Goal: Information Seeking & Learning: Learn about a topic

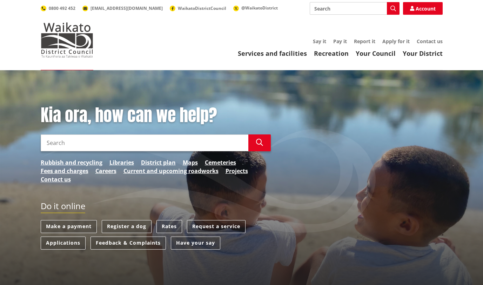
click at [104, 139] on input "Search" at bounding box center [145, 142] width 208 height 17
type input "keeping of animal bylaws"
click at [258, 145] on icon "button" at bounding box center [259, 142] width 7 height 7
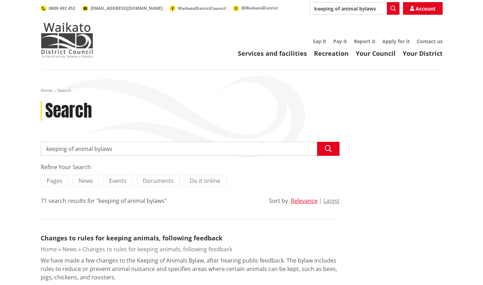
drag, startPoint x: 94, startPoint y: 148, endPoint x: 31, endPoint y: 141, distance: 62.8
type input "bylaws"
click at [325, 154] on button "Search" at bounding box center [328, 149] width 22 height 14
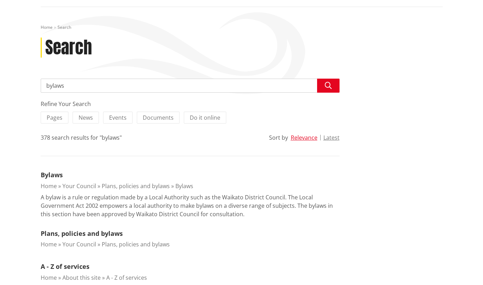
scroll to position [63, 0]
click at [52, 173] on link "Bylaws" at bounding box center [52, 175] width 22 height 8
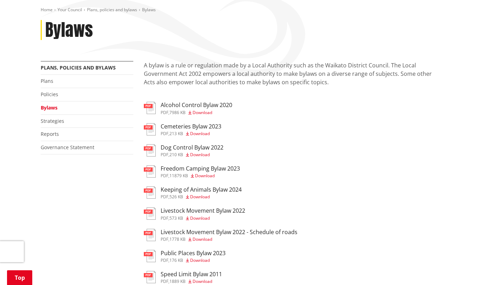
scroll to position [81, 0]
click at [195, 198] on span "Download" at bounding box center [200, 196] width 20 height 6
